Goal: Register for event/course

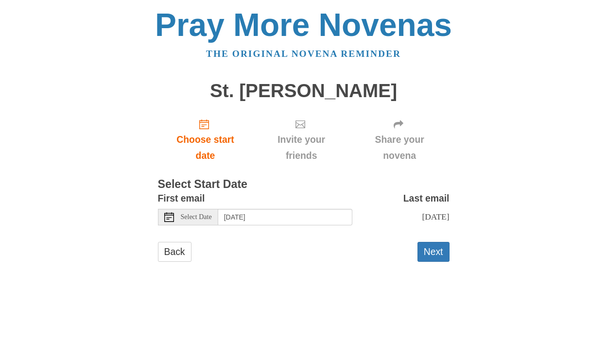
click at [206, 218] on span "Select Date" at bounding box center [196, 217] width 31 height 7
click at [296, 218] on input "[DATE]" at bounding box center [285, 217] width 134 height 17
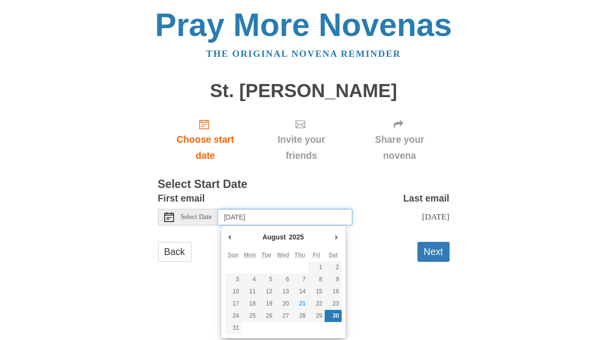
click at [342, 215] on input "[DATE]" at bounding box center [285, 217] width 134 height 17
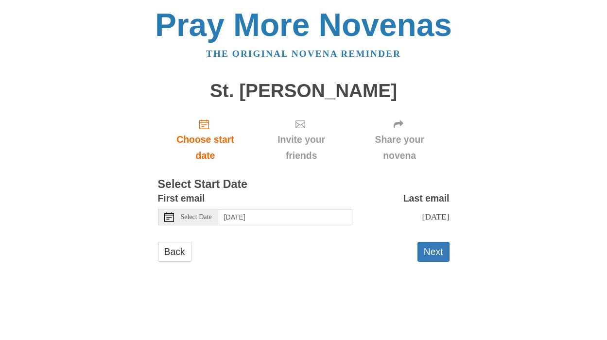
click at [188, 219] on span "Select Date" at bounding box center [196, 217] width 31 height 7
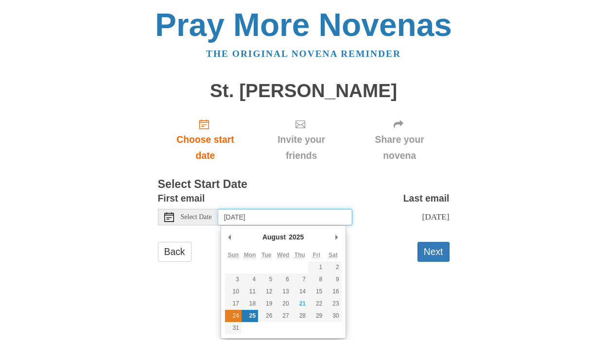
type input "[DATE]"
click at [277, 218] on input "[DATE]" at bounding box center [285, 217] width 134 height 17
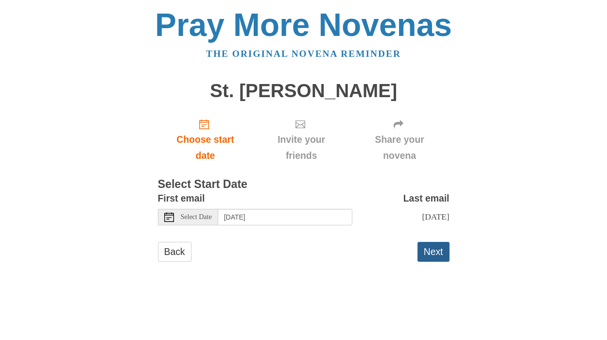
click at [446, 249] on button "Next" at bounding box center [434, 252] width 32 height 20
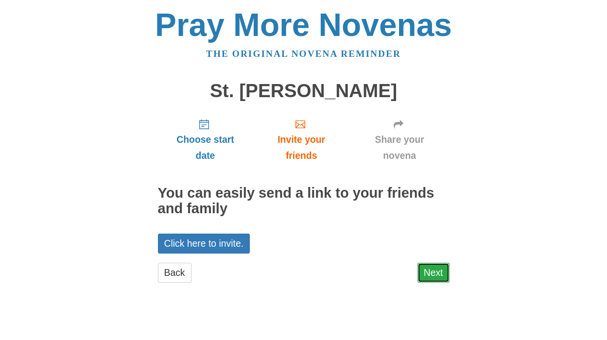
click at [438, 272] on link "Next" at bounding box center [434, 273] width 32 height 20
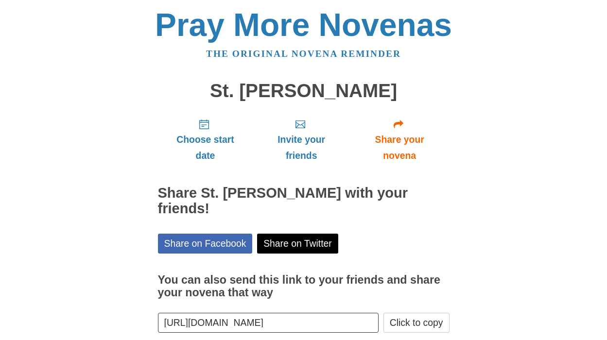
scroll to position [35, 0]
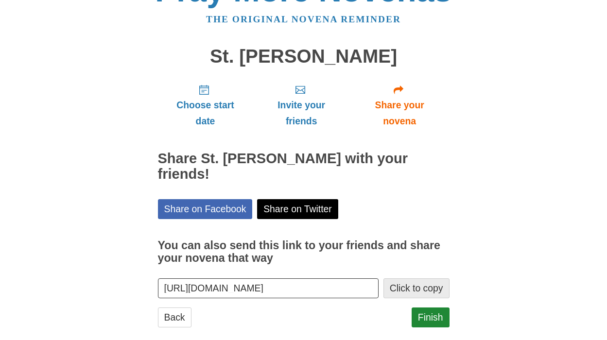
click at [427, 279] on button "Click to copy" at bounding box center [417, 289] width 66 height 20
click at [432, 308] on link "Finish" at bounding box center [431, 318] width 38 height 20
